Goal: Task Accomplishment & Management: Complete application form

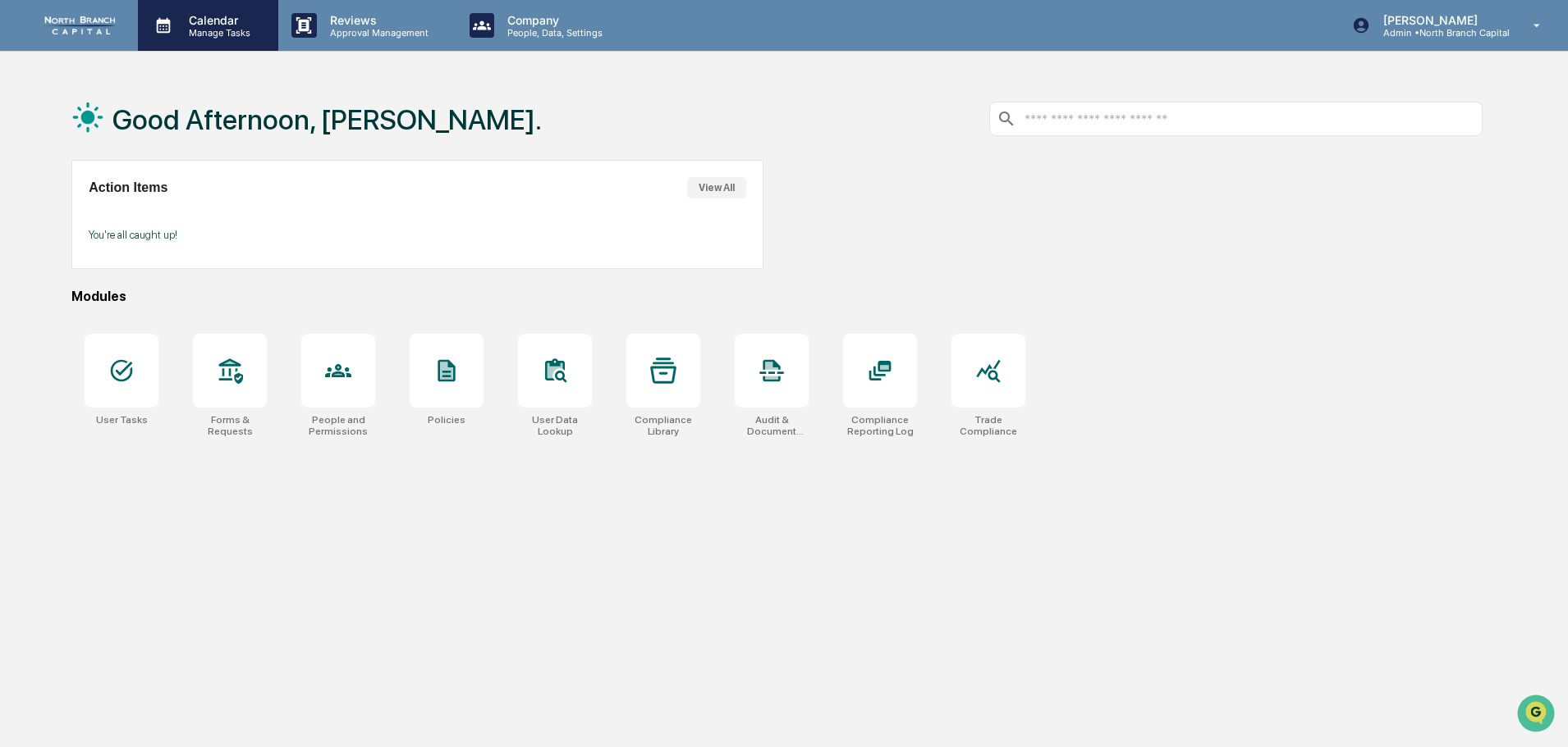
click at [204, 37] on p "Manage Tasks" at bounding box center [217, 33] width 83 height 11
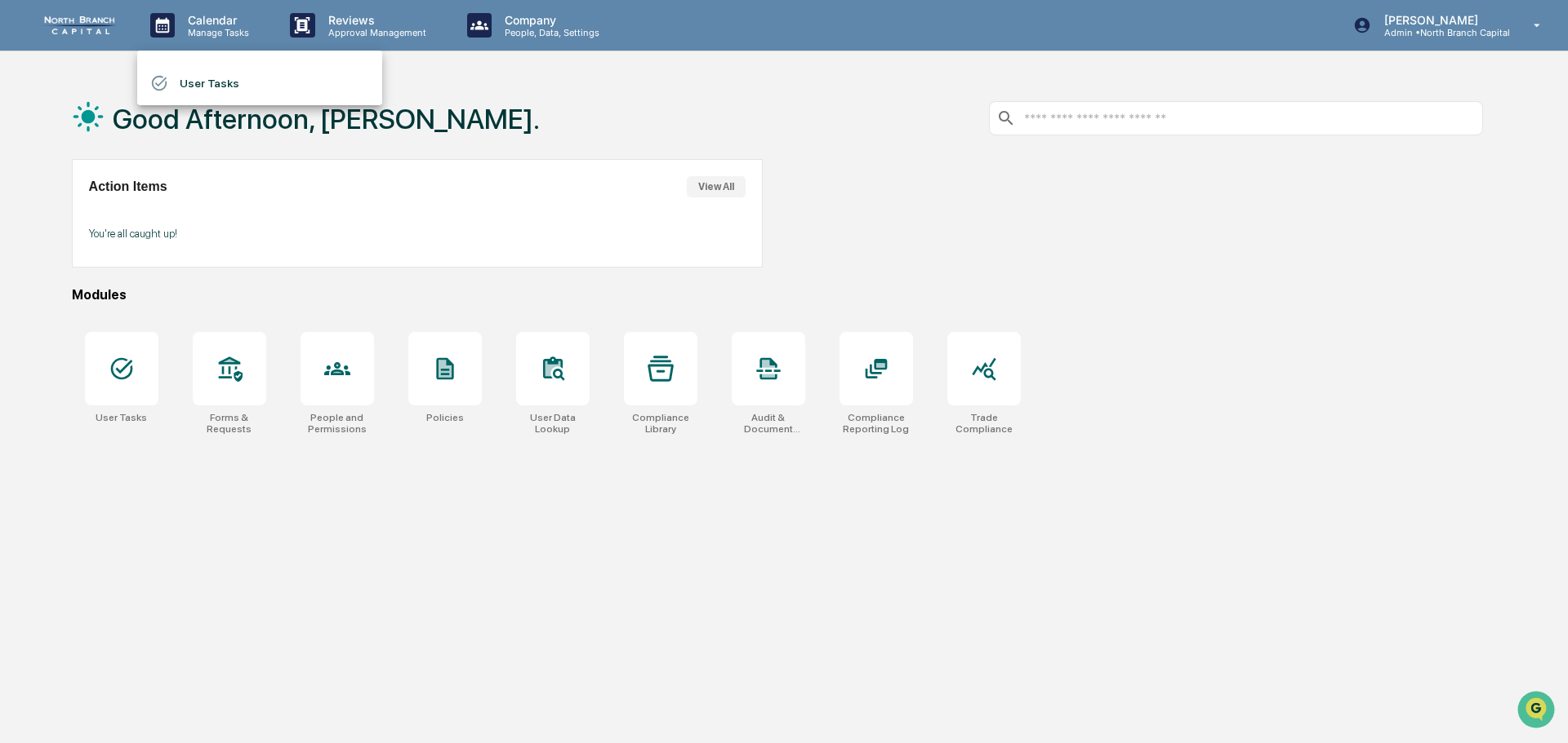
click at [216, 87] on li "User Tasks" at bounding box center [259, 83] width 245 height 31
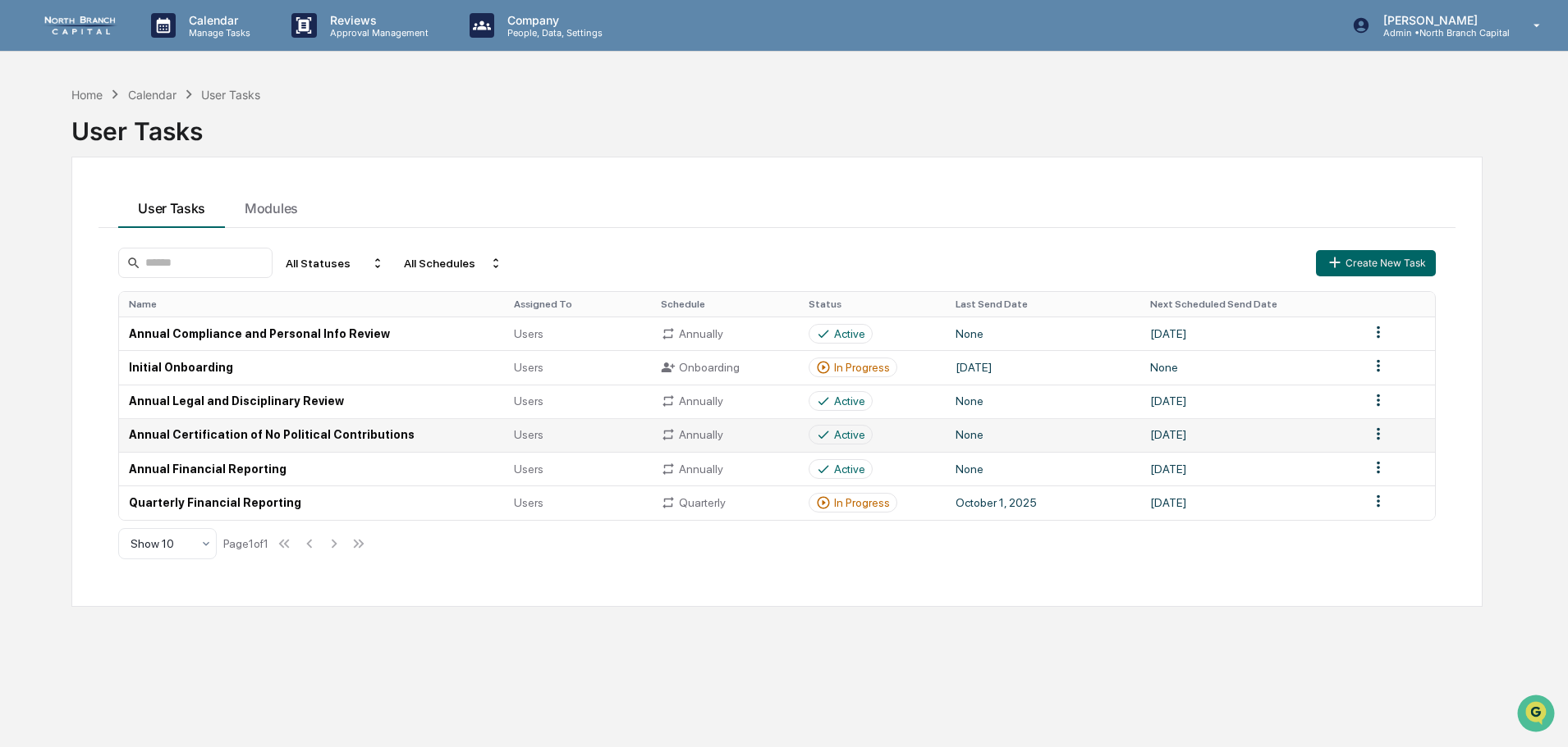
click at [261, 434] on td "Annual Certification of No Political Contributions" at bounding box center [311, 435] width 385 height 34
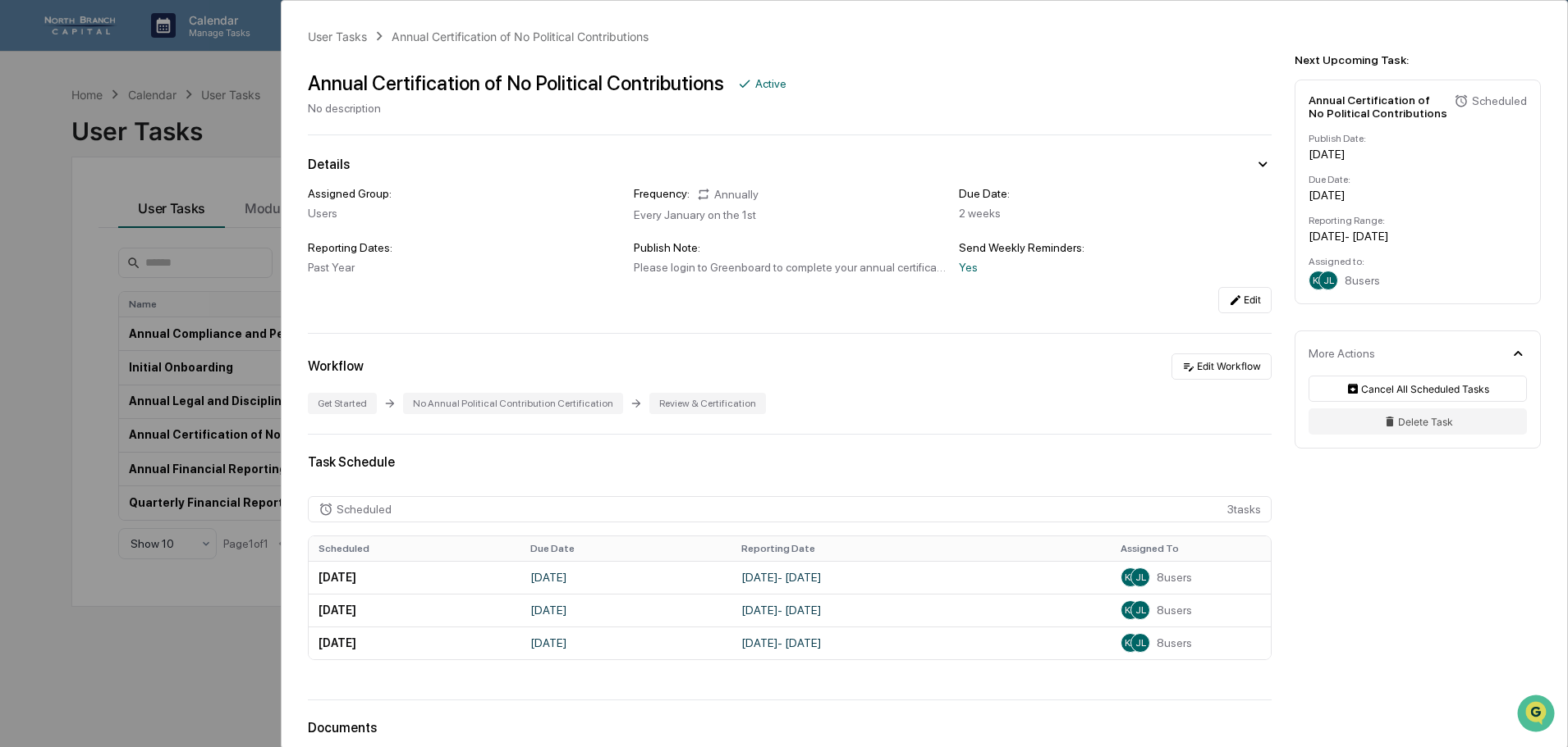
click at [167, 241] on div "User Tasks Annual Certification of No Political Contributions Annual Certificat…" at bounding box center [784, 373] width 1568 height 747
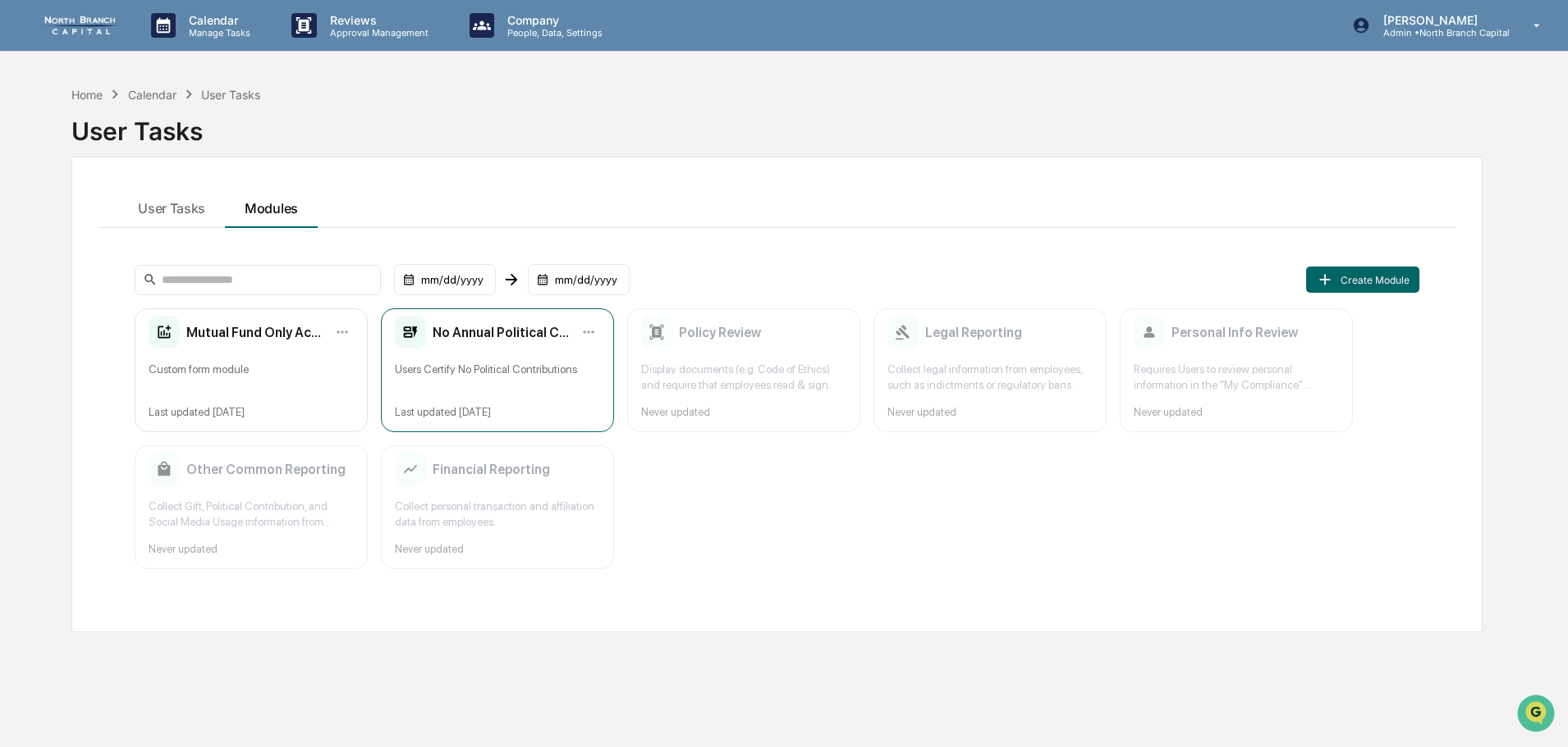
click at [471, 376] on div "Users Certify No Political Contributions" at bounding box center [497, 377] width 205 height 31
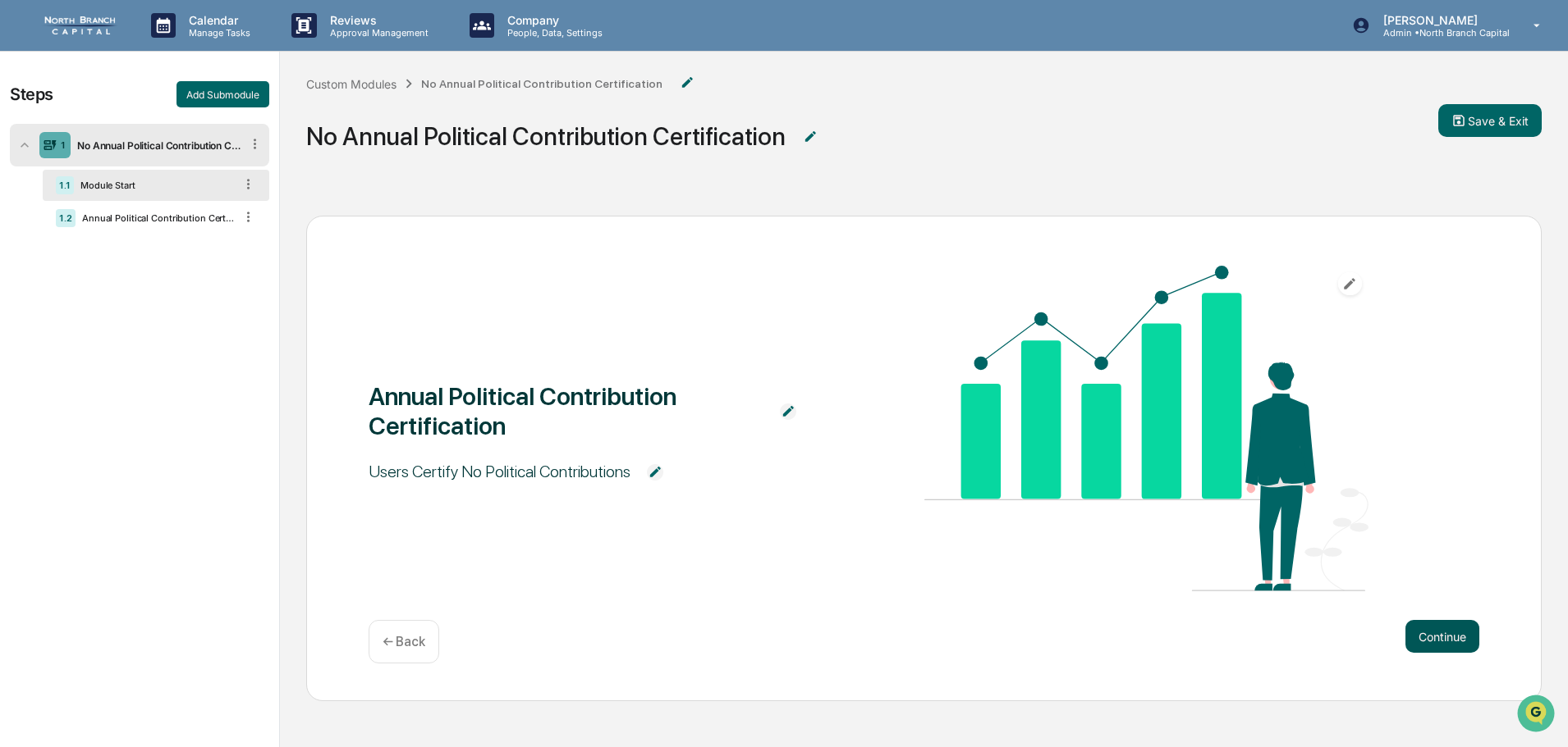
click at [1423, 632] on button "Continue" at bounding box center [1442, 636] width 74 height 33
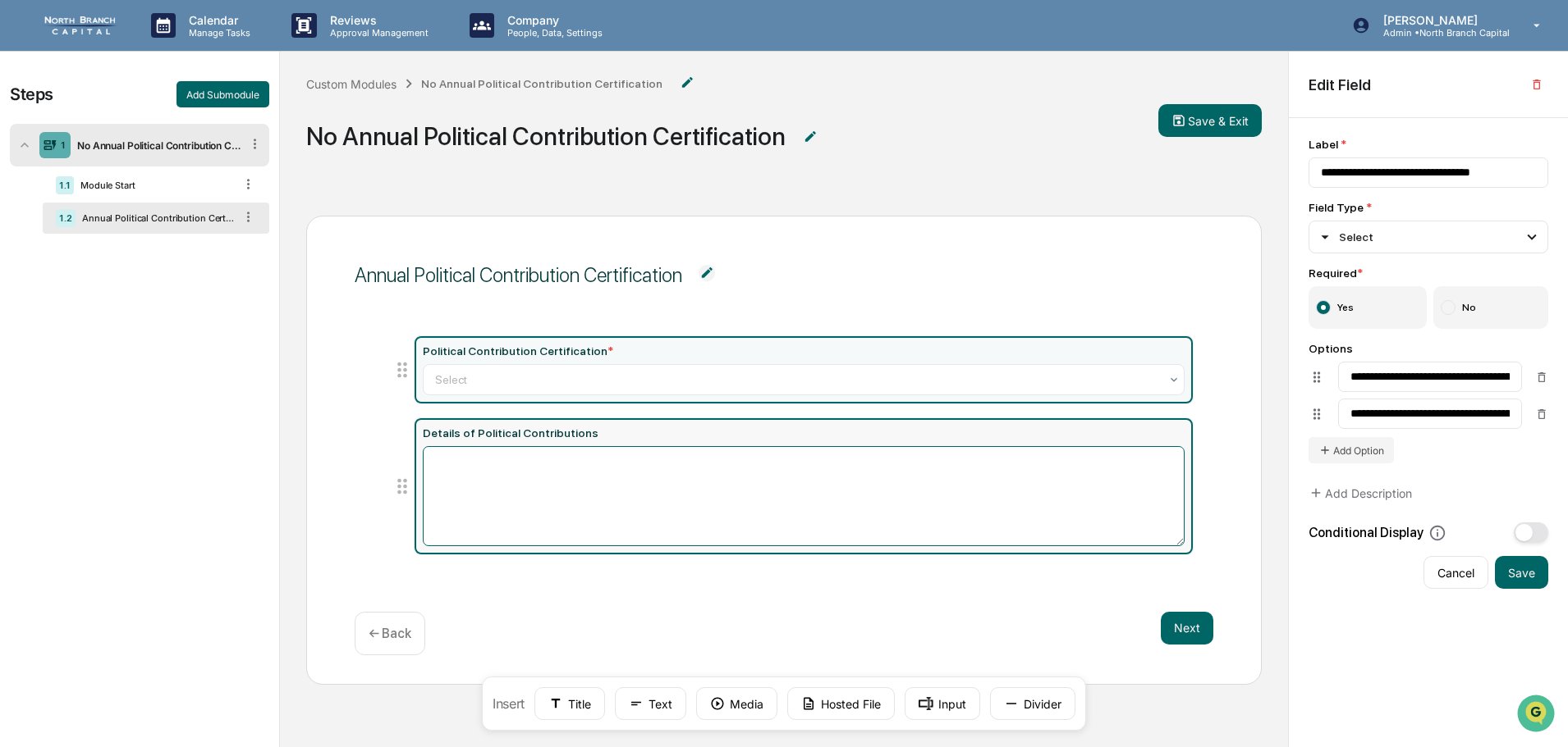
click at [653, 487] on textarea at bounding box center [804, 496] width 761 height 100
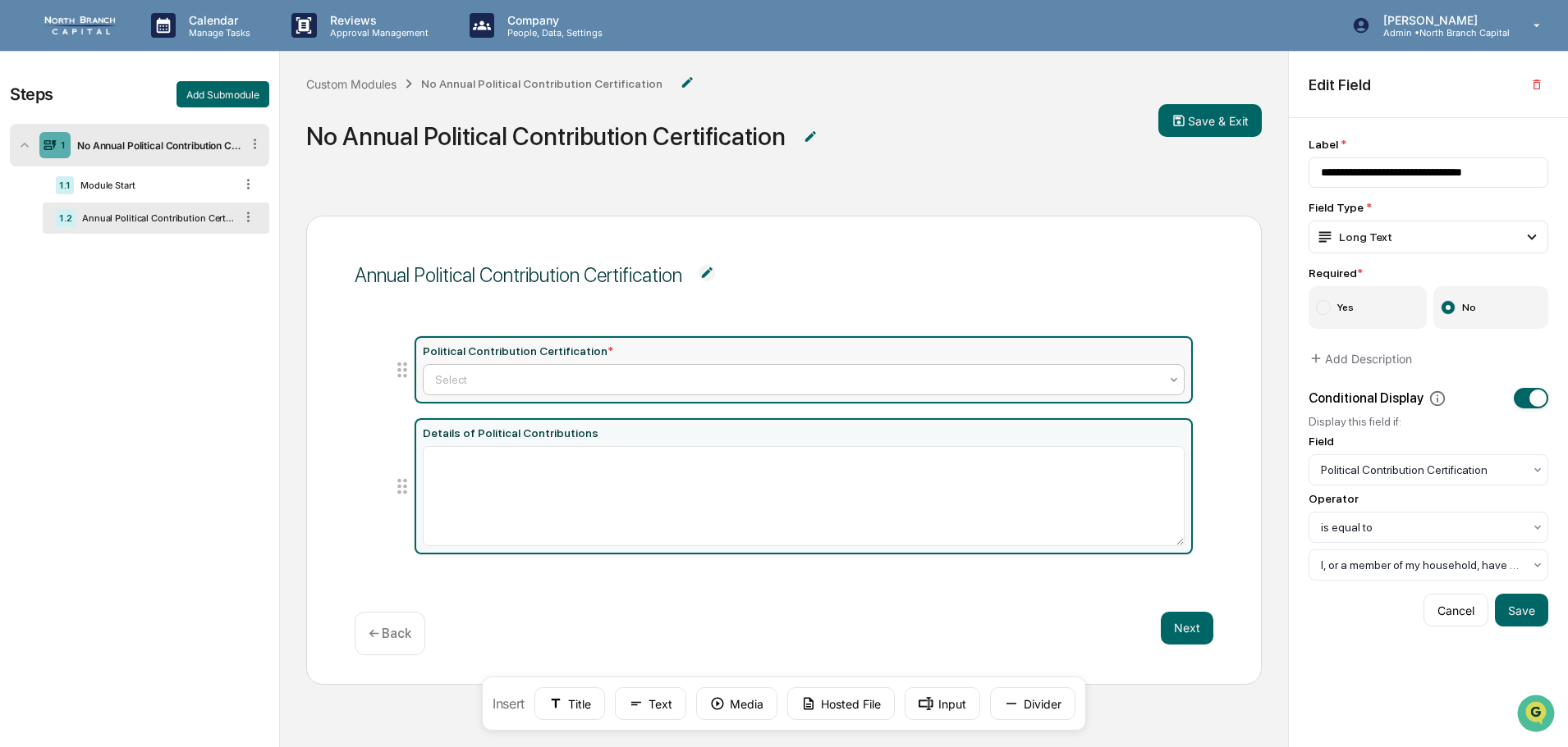
click at [665, 375] on div at bounding box center [797, 381] width 724 height 17
type input "**********"
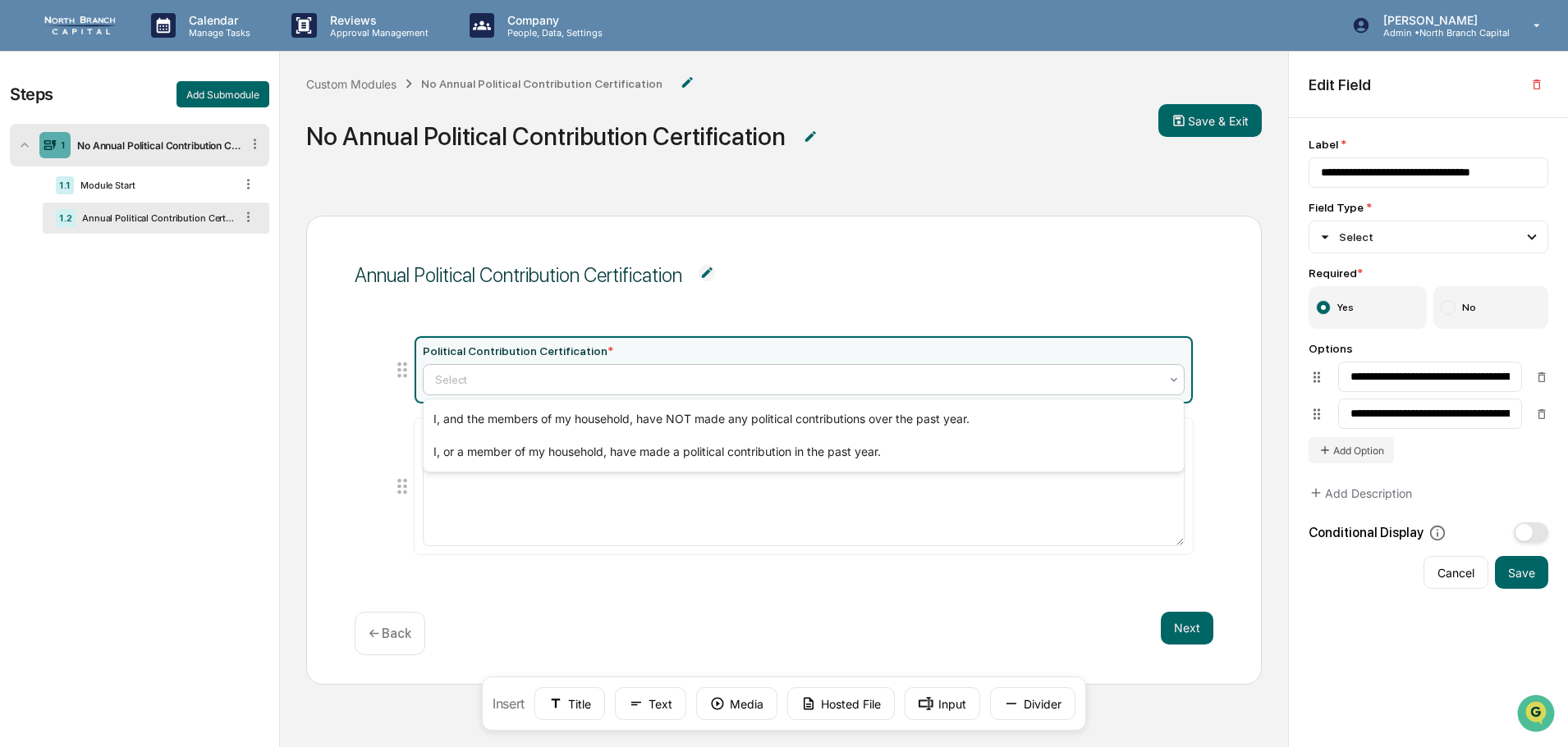
click at [781, 294] on span "Annual Political Contribution Certification" at bounding box center [784, 276] width 859 height 60
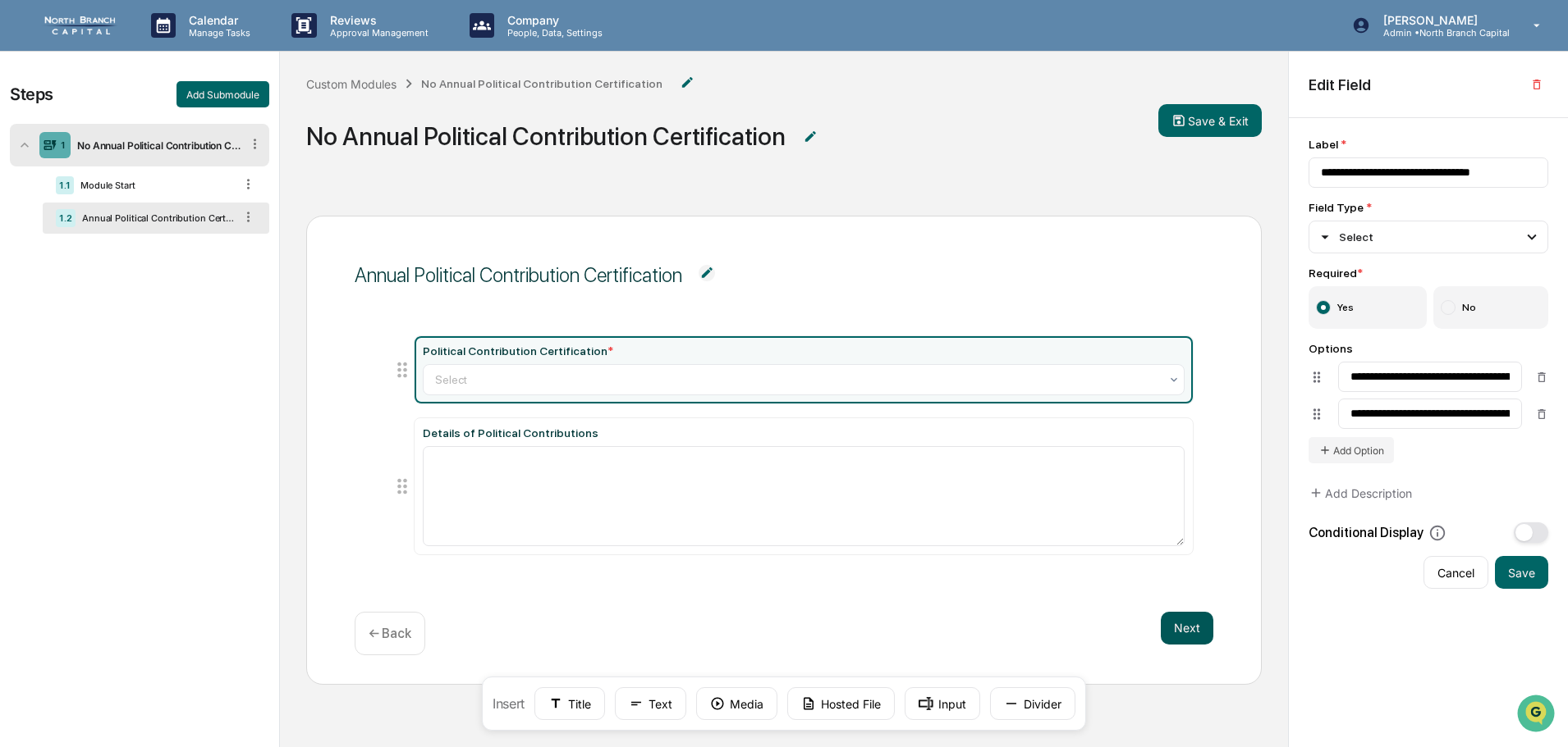
click at [1197, 621] on button "Next" at bounding box center [1187, 628] width 53 height 33
